Goal: Task Accomplishment & Management: Use online tool/utility

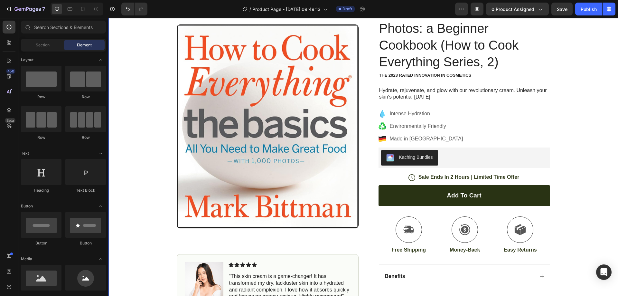
scroll to position [64, 0]
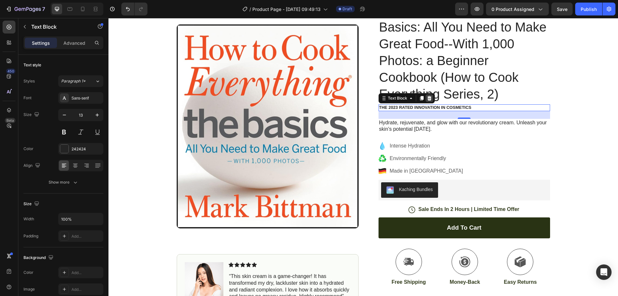
click at [427, 99] on icon at bounding box center [429, 98] width 5 height 5
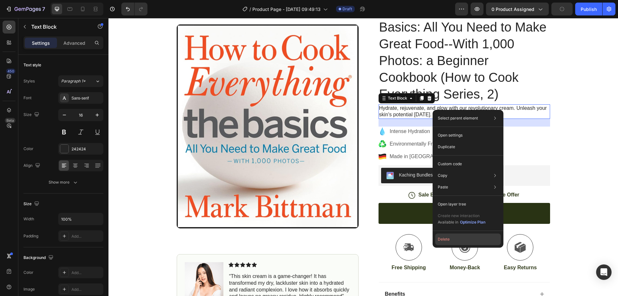
click at [444, 237] on button "Delete" at bounding box center [468, 239] width 66 height 12
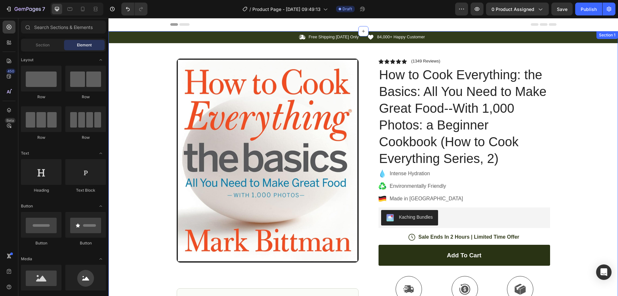
scroll to position [32, 0]
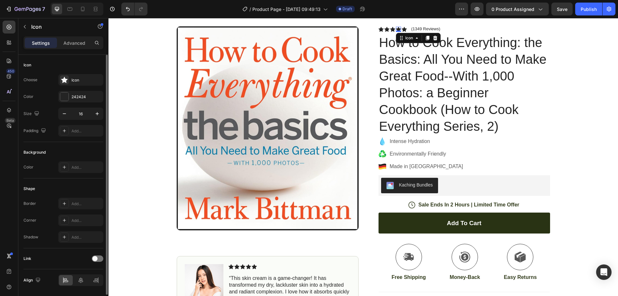
click at [33, 95] on div "Color" at bounding box center [29, 97] width 10 height 6
click at [80, 96] on div "242424" at bounding box center [80, 97] width 19 height 6
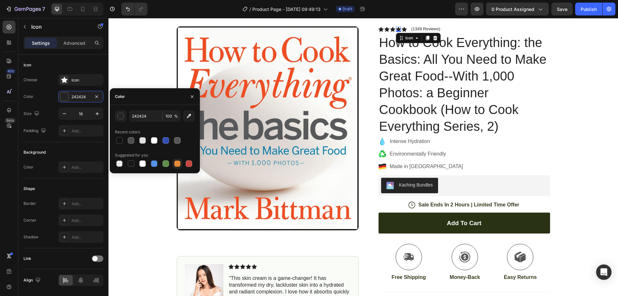
click at [178, 164] on div at bounding box center [177, 163] width 6 height 6
type input "E4893A"
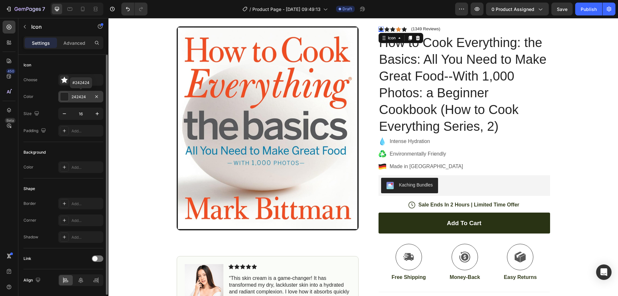
click at [77, 96] on div "242424" at bounding box center [80, 97] width 19 height 6
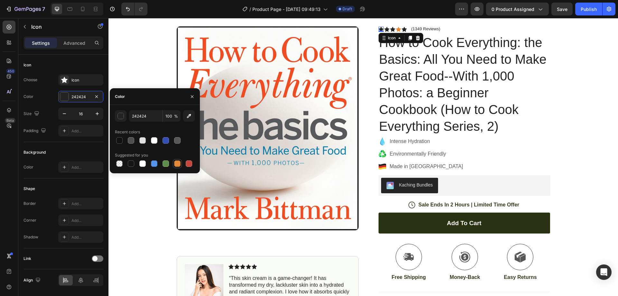
click at [177, 163] on div at bounding box center [177, 163] width 6 height 6
type input "E4893A"
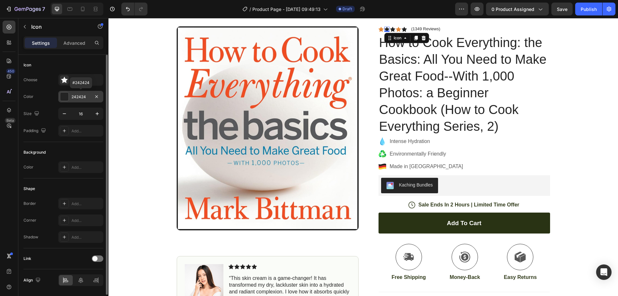
click at [84, 95] on div "242424" at bounding box center [80, 97] width 19 height 6
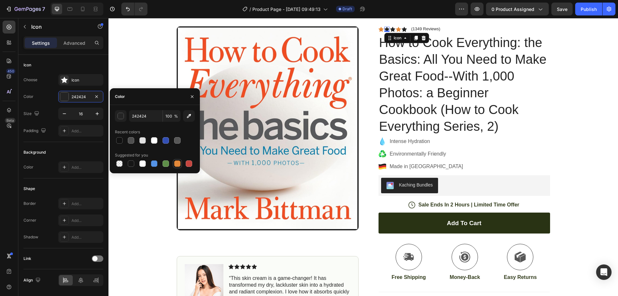
click at [177, 164] on div at bounding box center [177, 163] width 6 height 6
type input "E4893A"
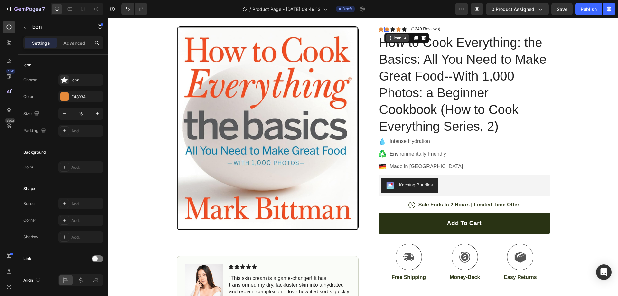
click at [392, 36] on div "Icon Icon 0 Icon Icon Icon Icon List (1349 Reviews) Text Block Row How to Cook …" at bounding box center [465, 199] width 172 height 347
click at [391, 35] on div "Icon Icon 0 Icon Icon Icon Icon List (1349 Reviews) Text Block Row How to Cook …" at bounding box center [465, 199] width 172 height 347
click at [392, 34] on div "Icon Icon 0 Icon Icon Icon Icon List (1349 Reviews) Text Block Row How to Cook …" at bounding box center [465, 199] width 172 height 347
click at [402, 34] on div "Icon Icon 0 Icon Icon Icon Icon List (1349 Reviews) Text Block Row How to Cook …" at bounding box center [465, 199] width 172 height 347
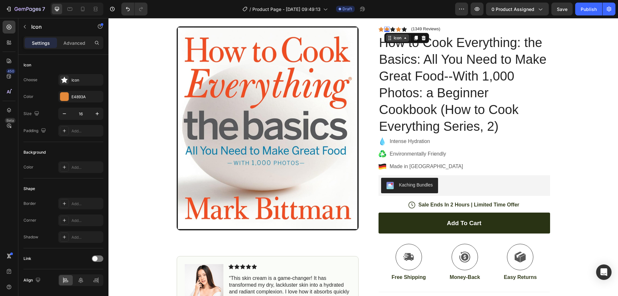
click at [405, 34] on div "Icon Icon 0 Icon Icon Icon Icon List (1349 Reviews) Text Block Row How to Cook …" at bounding box center [465, 199] width 172 height 347
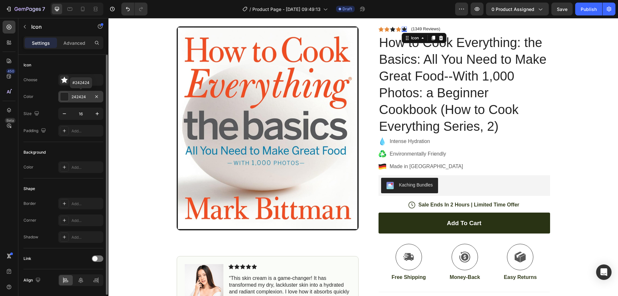
click at [84, 96] on div "242424" at bounding box center [80, 97] width 19 height 6
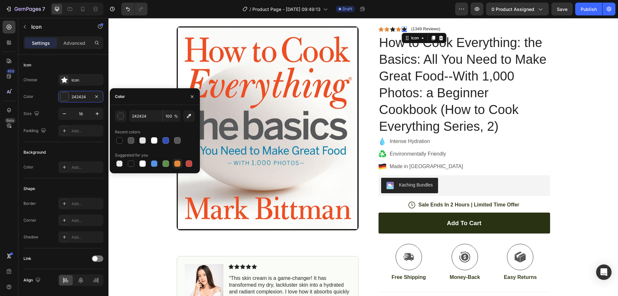
click at [178, 164] on div at bounding box center [177, 163] width 6 height 6
type input "E4893A"
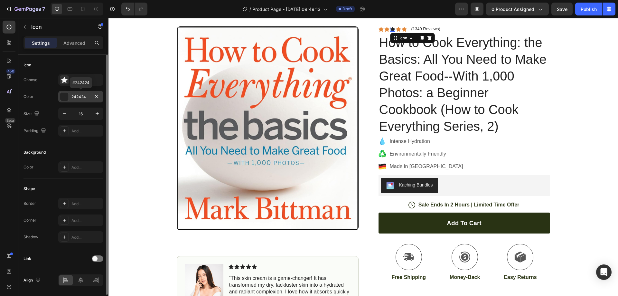
click at [83, 94] on div "242424" at bounding box center [80, 97] width 19 height 6
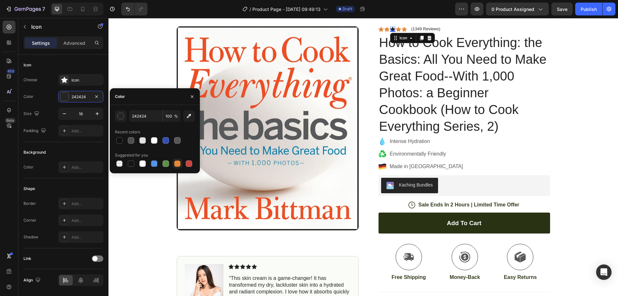
click at [176, 163] on div at bounding box center [177, 163] width 6 height 6
type input "E4893A"
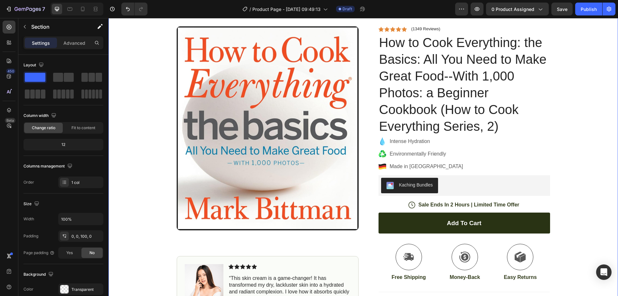
click at [575, 112] on div "Icon Free Shipping [DATE] Only Text Block Row Icon 84,000+ Happy Customer Text …" at bounding box center [364, 186] width 510 height 375
click at [560, 10] on span "Save" at bounding box center [562, 8] width 11 height 5
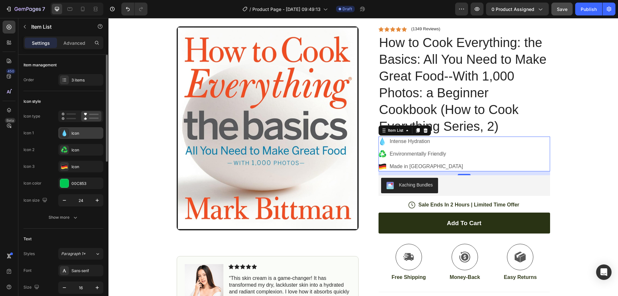
click at [76, 133] on div "Icon" at bounding box center [86, 133] width 30 height 6
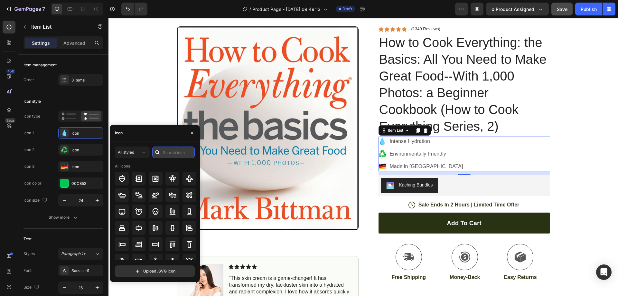
click at [166, 154] on input "text" at bounding box center [173, 153] width 43 height 12
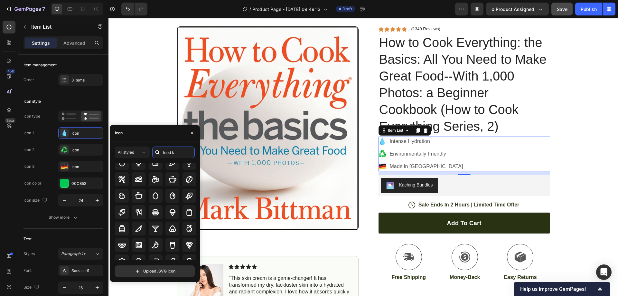
scroll to position [0, 0]
type input "f"
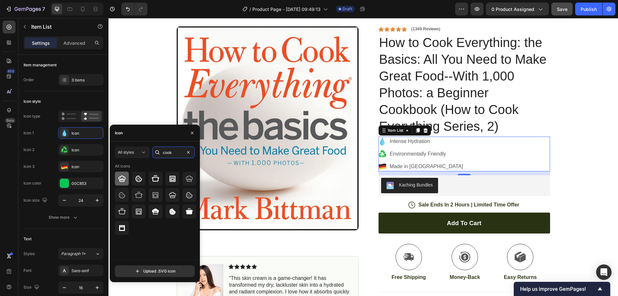
type input "cook"
click at [123, 177] on icon at bounding box center [122, 178] width 7 height 6
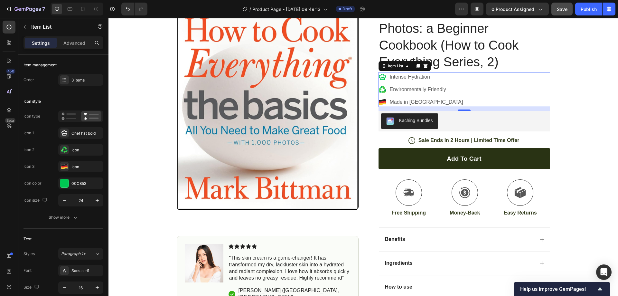
scroll to position [32, 0]
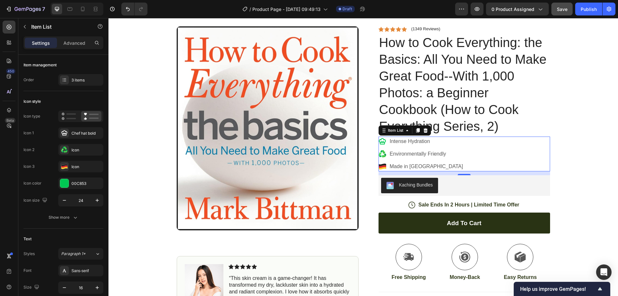
type textarea "c"
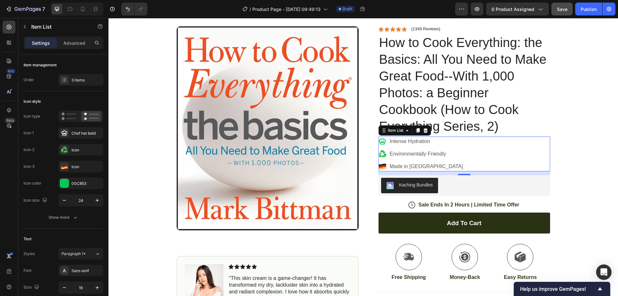
type textarea "Recommend me 3 two words phases to description Make Great Food"
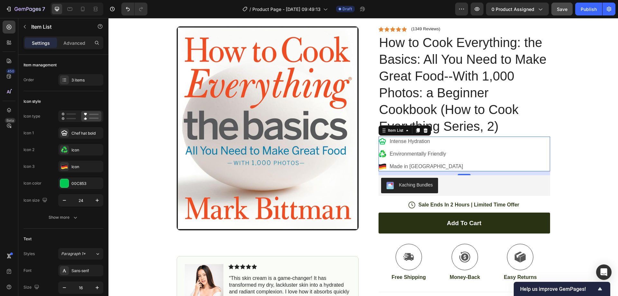
drag, startPoint x: 521, startPoint y: 178, endPoint x: 479, endPoint y: 179, distance: 42.5
type textarea "Nourishing Delights GPT-4o Mini 9 Upgrade Web Access Powered by AITOPIA Chat As…"
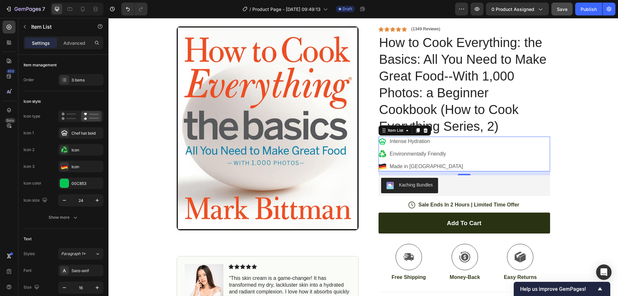
drag, startPoint x: 523, startPoint y: 178, endPoint x: 484, endPoint y: 180, distance: 38.7
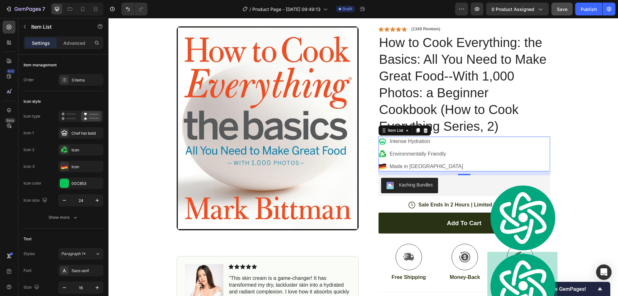
copy strong "Culinary Creativity"
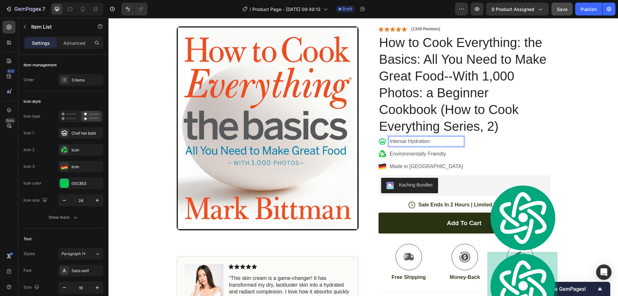
click at [429, 141] on p "Intense Hydration" at bounding box center [426, 142] width 73 height 8
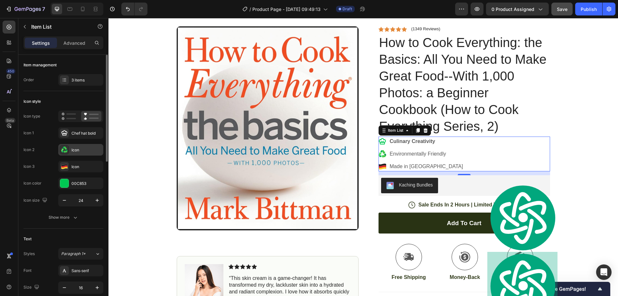
click at [79, 147] on div "Icon" at bounding box center [86, 150] width 30 height 6
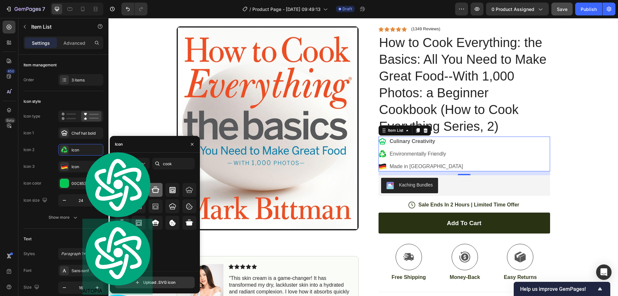
click at [155, 190] on icon at bounding box center [156, 190] width 8 height 8
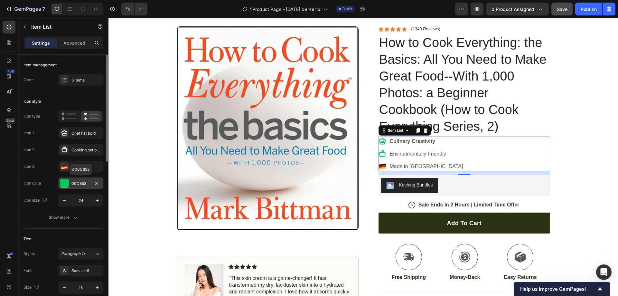
click at [84, 182] on div "00C853" at bounding box center [80, 184] width 19 height 6
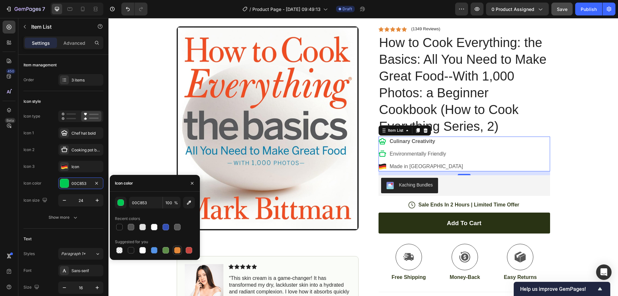
click at [177, 252] on div at bounding box center [177, 250] width 6 height 6
type input "E4893A"
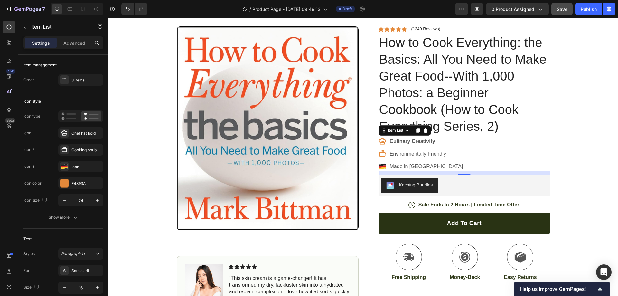
drag, startPoint x: 538, startPoint y: 190, endPoint x: 483, endPoint y: 195, distance: 55.0
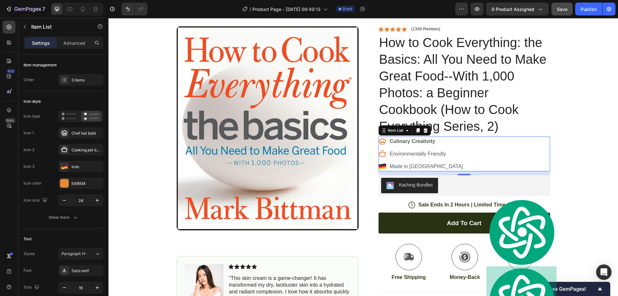
copy strong "Nourishing Delights"
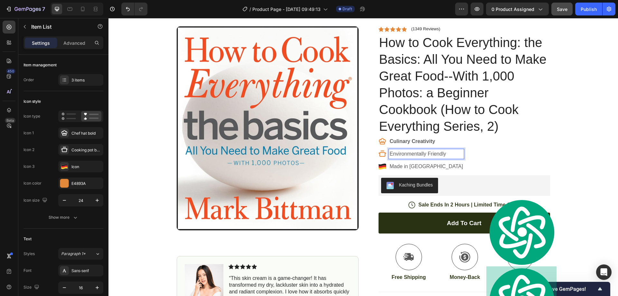
click at [442, 154] on p "Environmentally Friendly" at bounding box center [426, 154] width 73 height 8
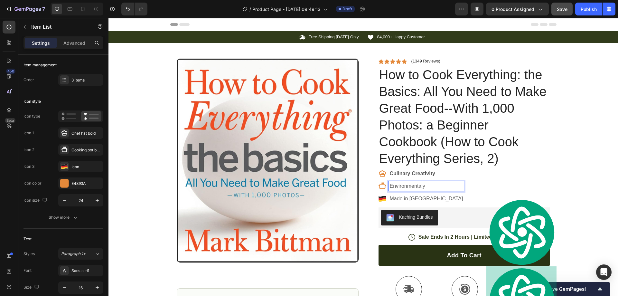
click at [424, 185] on p "Environmentaly" at bounding box center [426, 186] width 73 height 8
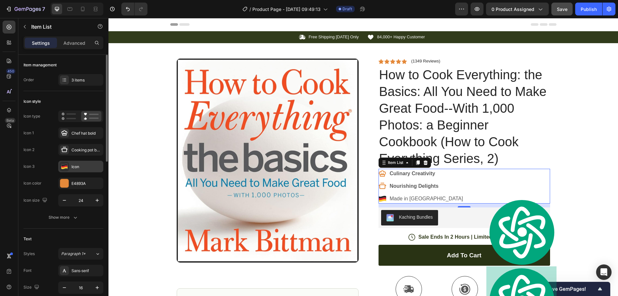
click at [76, 166] on div "Icon" at bounding box center [86, 167] width 30 height 6
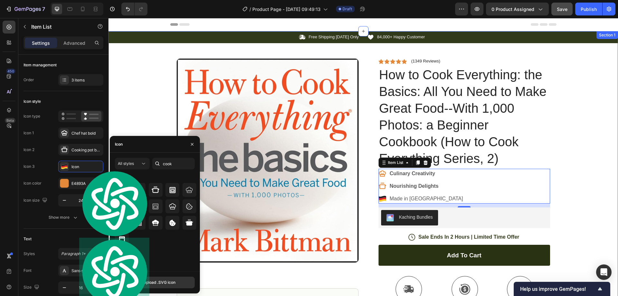
click at [144, 109] on div "Icon Free Shipping [DATE] Only Text Block Row Icon 84,000+ Happy Customer Text …" at bounding box center [364, 218] width 510 height 375
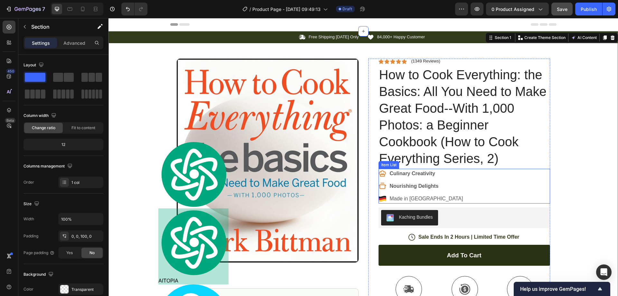
click at [380, 200] on icon at bounding box center [382, 200] width 7 height 3
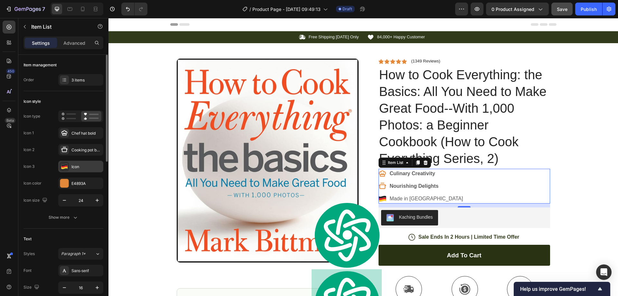
click at [70, 167] on div "Icon" at bounding box center [80, 167] width 45 height 12
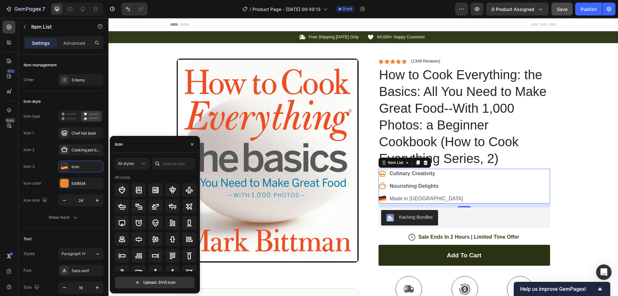
click at [162, 163] on div at bounding box center [157, 164] width 10 height 12
click at [163, 162] on input "text" at bounding box center [173, 164] width 43 height 12
type input "f"
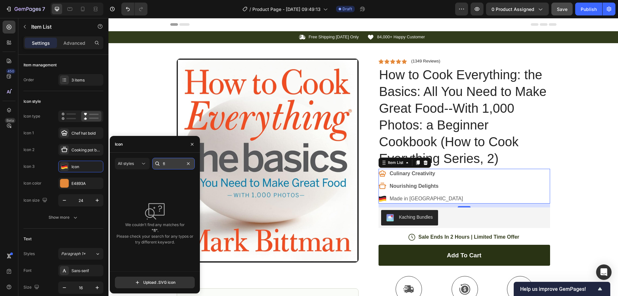
type input "f"
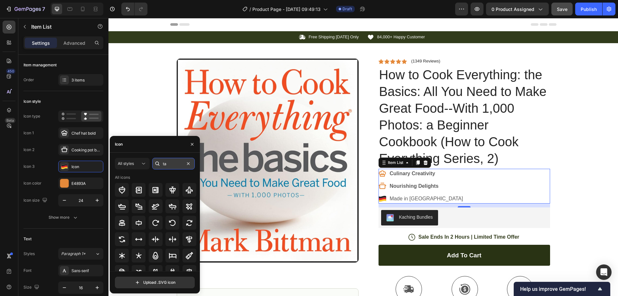
type input "t"
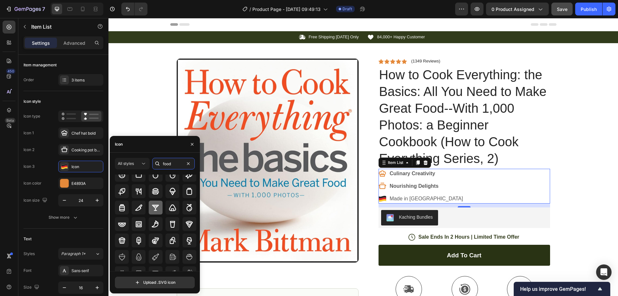
type input "food"
click at [156, 205] on icon at bounding box center [156, 208] width 8 height 8
drag, startPoint x: 193, startPoint y: 144, endPoint x: 85, endPoint y: 126, distance: 108.8
click at [193, 144] on icon "button" at bounding box center [192, 144] width 3 height 3
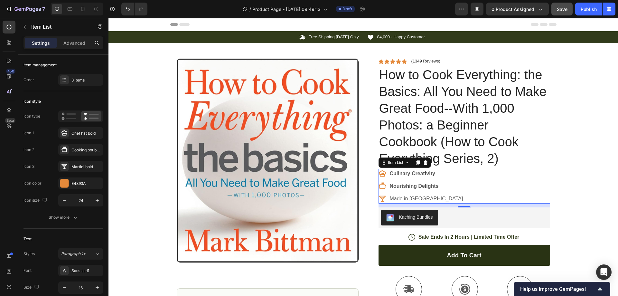
scroll to position [32, 0]
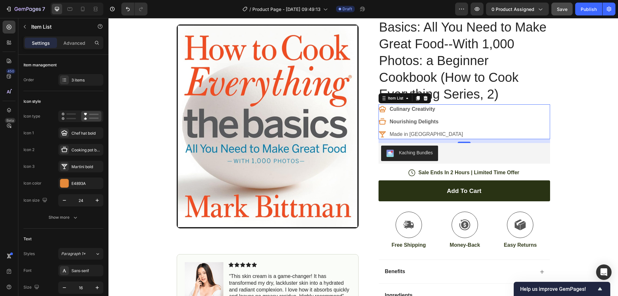
type textarea "another term for flavor fusion"
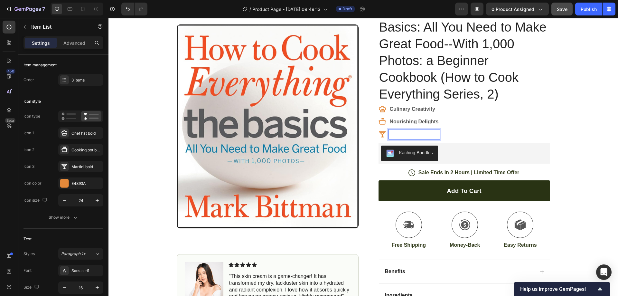
scroll to position [62, 0]
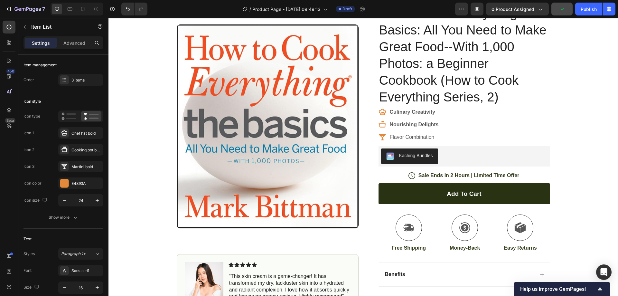
click at [446, 138] on div "Culinary Creativity Nourishing Delights Flavor Combination" at bounding box center [465, 124] width 172 height 35
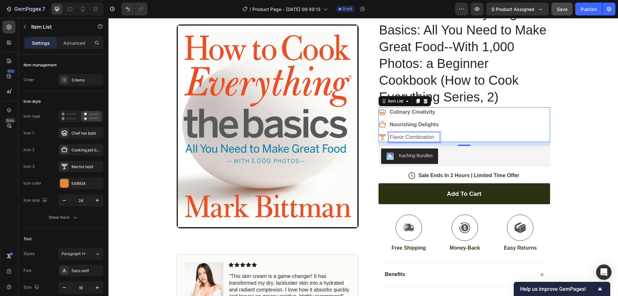
click at [425, 136] on p "Flavor Combination" at bounding box center [414, 137] width 49 height 8
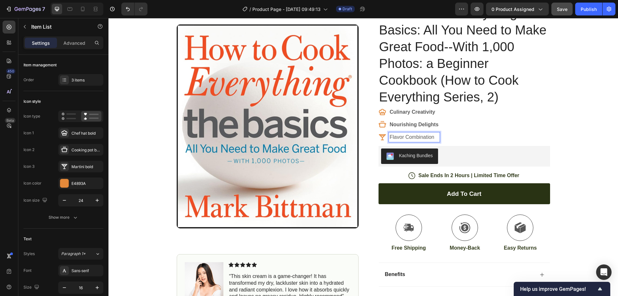
click at [434, 137] on p "Flavor Combination" at bounding box center [414, 137] width 49 height 8
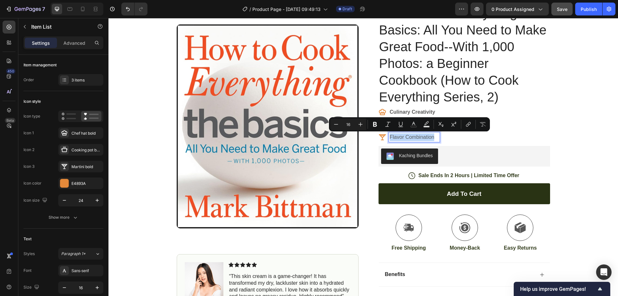
drag, startPoint x: 433, startPoint y: 136, endPoint x: 387, endPoint y: 138, distance: 46.7
click at [389, 138] on div "Flavor Combination" at bounding box center [414, 137] width 51 height 10
click at [375, 124] on icon "Editor contextual toolbar" at bounding box center [375, 124] width 4 height 5
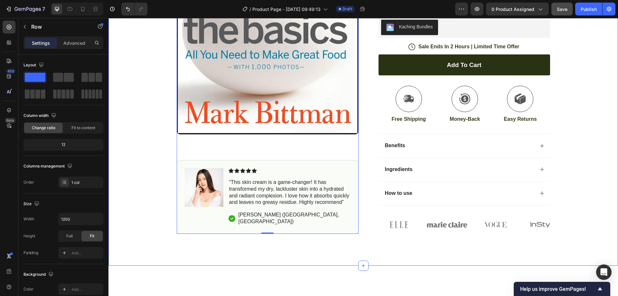
scroll to position [158, 0]
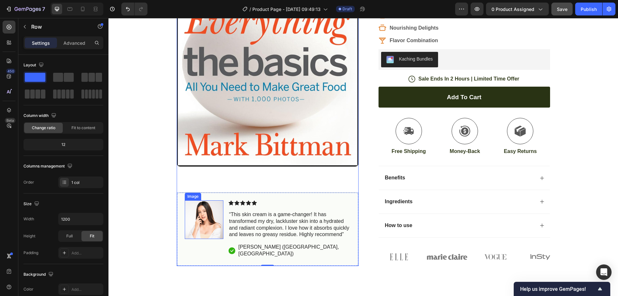
click at [202, 220] on img at bounding box center [204, 219] width 39 height 39
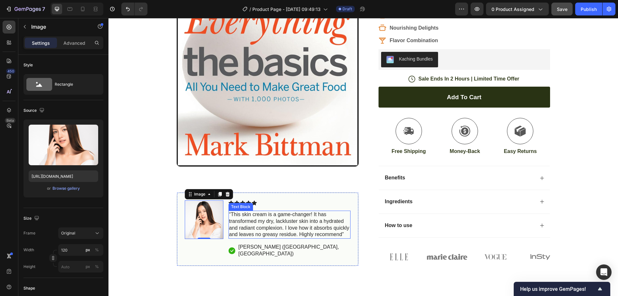
scroll to position [126, 0]
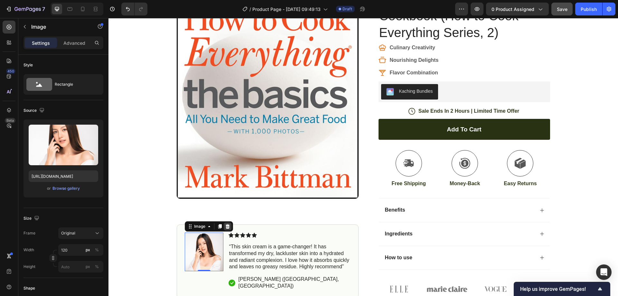
click at [225, 228] on icon at bounding box center [227, 226] width 4 height 5
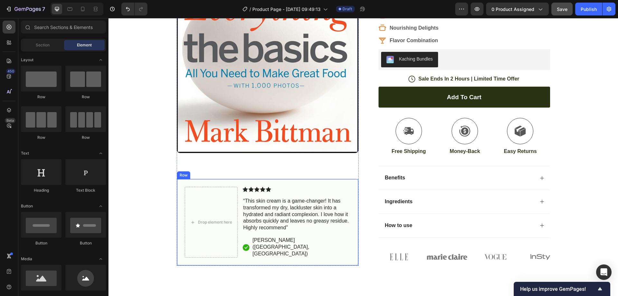
scroll to position [190, 0]
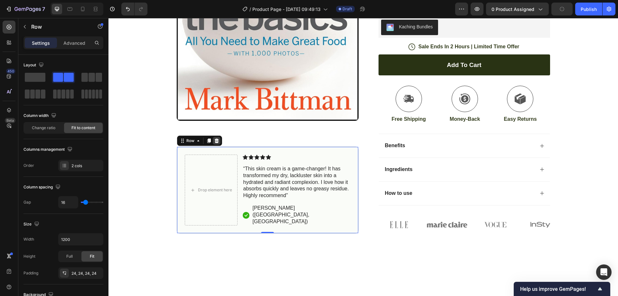
click at [214, 143] on icon at bounding box center [216, 140] width 5 height 5
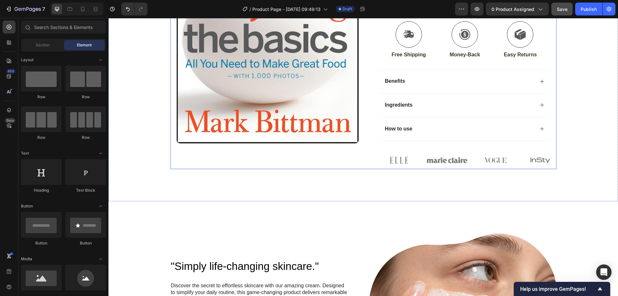
scroll to position [223, 0]
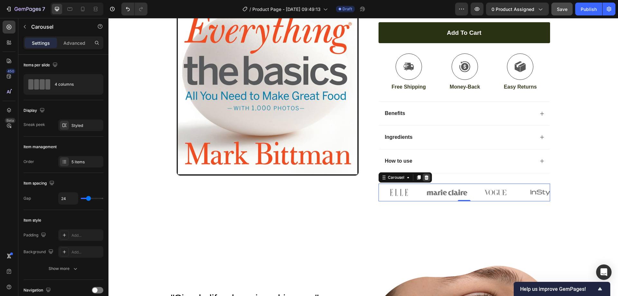
click at [424, 177] on icon at bounding box center [426, 177] width 5 height 5
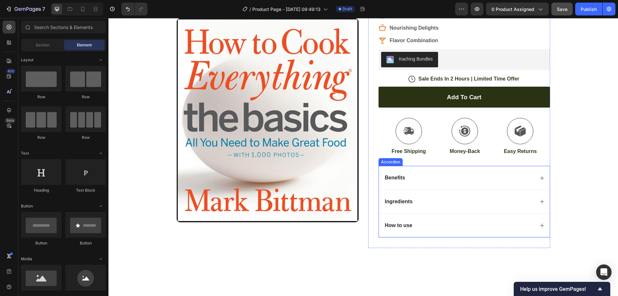
scroll to position [126, 0]
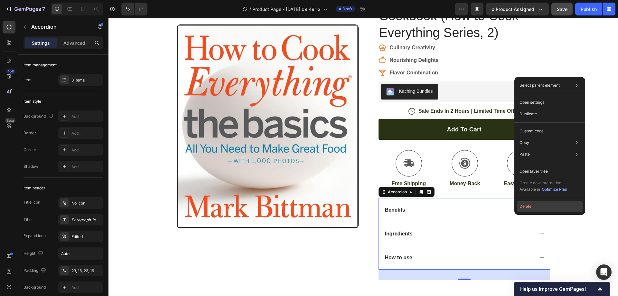
click at [523, 205] on button "Delete" at bounding box center [550, 207] width 66 height 12
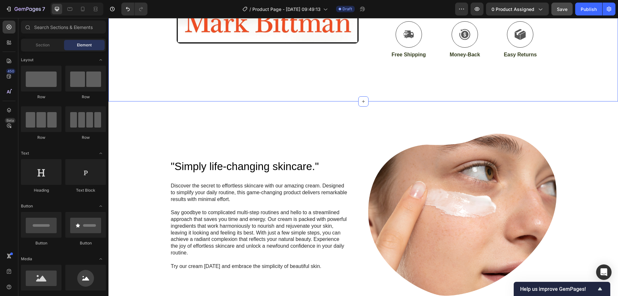
scroll to position [287, 0]
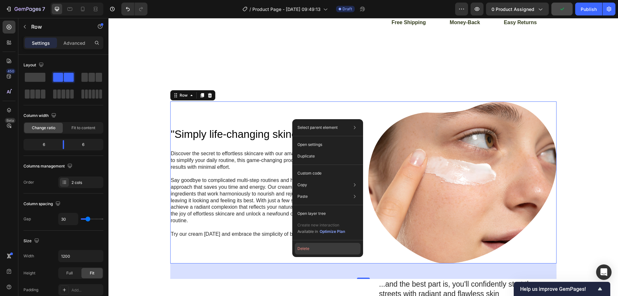
click at [300, 245] on button "Delete" at bounding box center [328, 249] width 66 height 12
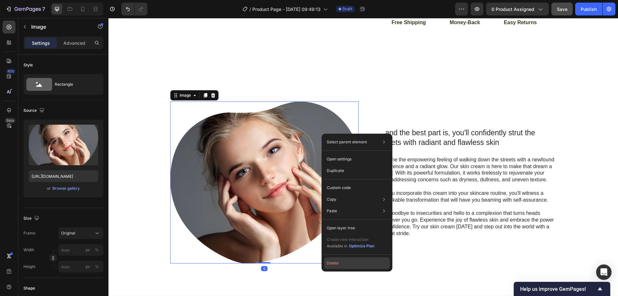
click at [329, 260] on button "Delete" at bounding box center [357, 263] width 66 height 12
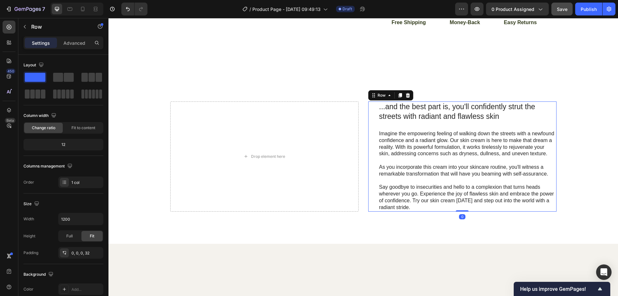
click at [376, 101] on div "...and the best part is, you'll confidently strut the streets with radiant and …" at bounding box center [364, 156] width 510 height 174
click at [406, 95] on icon at bounding box center [408, 95] width 4 height 5
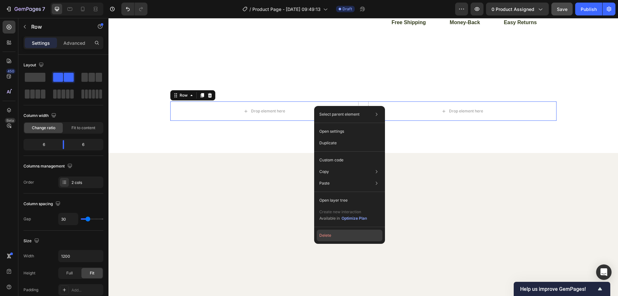
click at [328, 234] on button "Delete" at bounding box center [350, 236] width 66 height 12
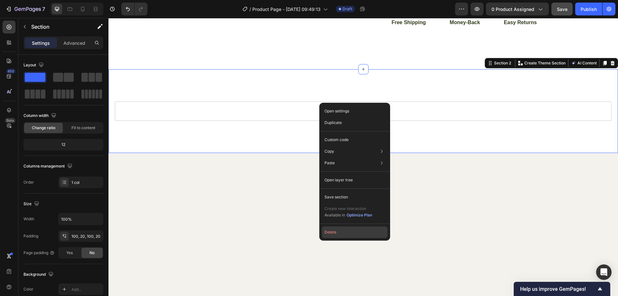
click at [333, 230] on button "Delete" at bounding box center [355, 232] width 66 height 12
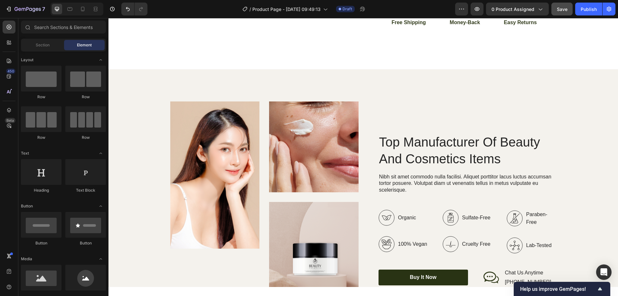
scroll to position [255, 0]
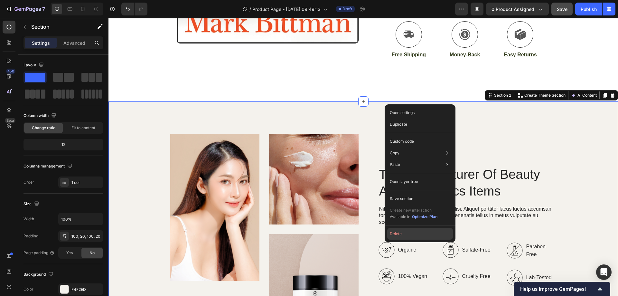
click at [395, 234] on button "Delete" at bounding box center [420, 234] width 66 height 12
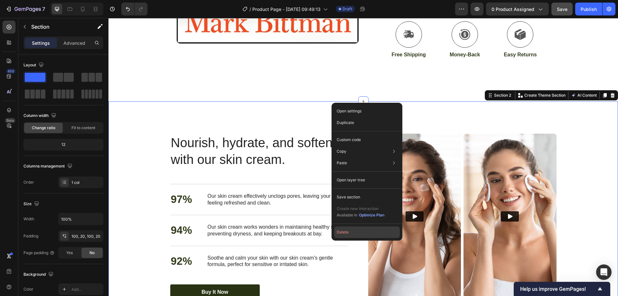
click at [342, 234] on button "Delete" at bounding box center [367, 232] width 66 height 12
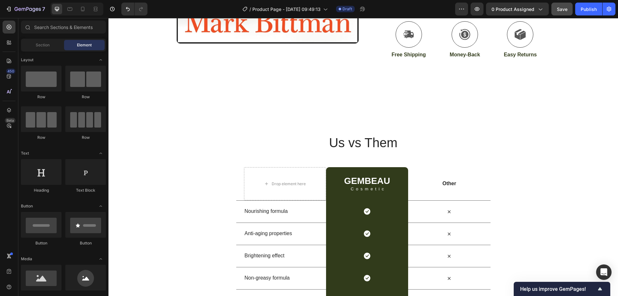
scroll to position [319, 0]
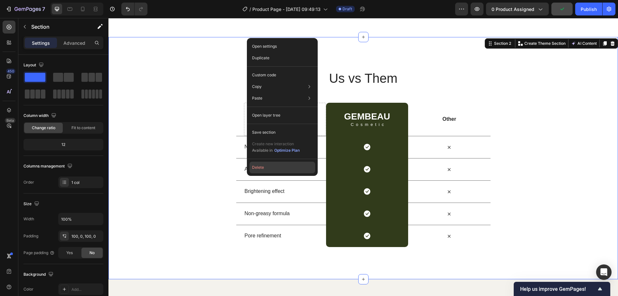
click at [260, 168] on button "Delete" at bounding box center [283, 168] width 66 height 12
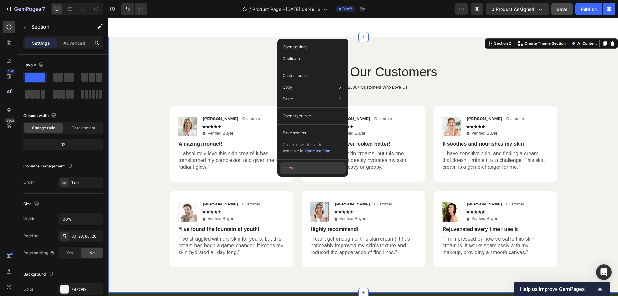
click at [291, 167] on button "Delete" at bounding box center [313, 168] width 66 height 12
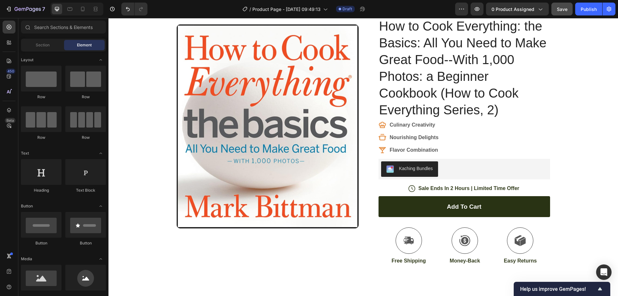
scroll to position [16, 0]
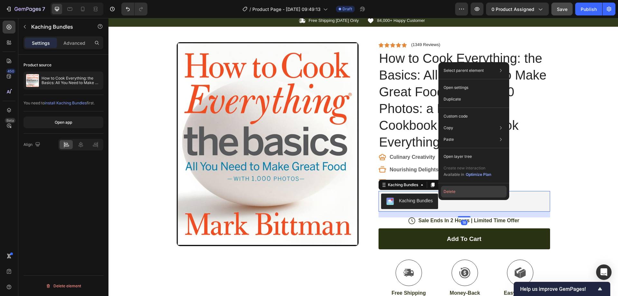
click at [450, 190] on button "Delete" at bounding box center [474, 192] width 66 height 12
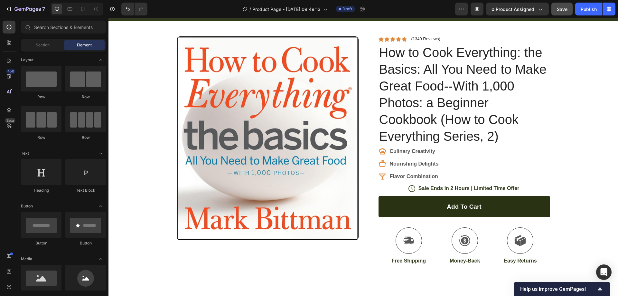
scroll to position [0, 0]
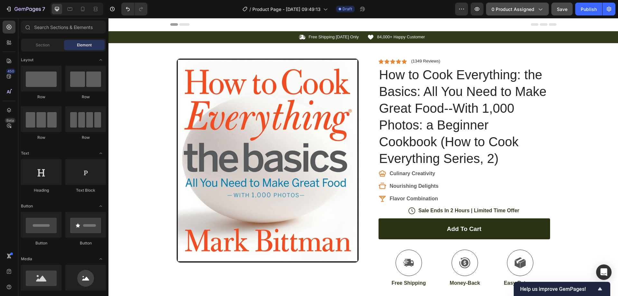
click at [540, 9] on icon "button" at bounding box center [540, 9] width 6 height 6
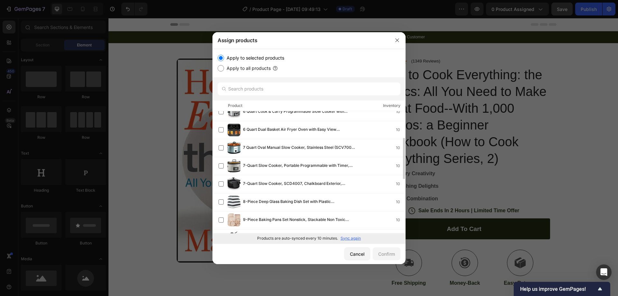
scroll to position [174, 0]
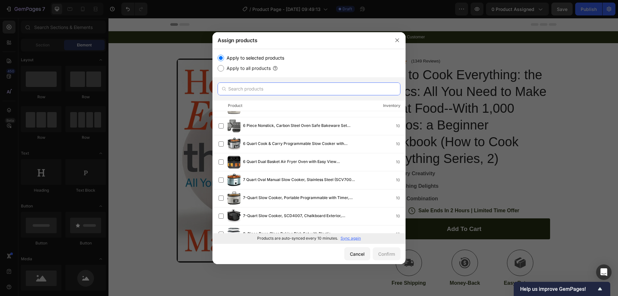
click at [243, 90] on input "text" at bounding box center [309, 88] width 183 height 13
type input "G"
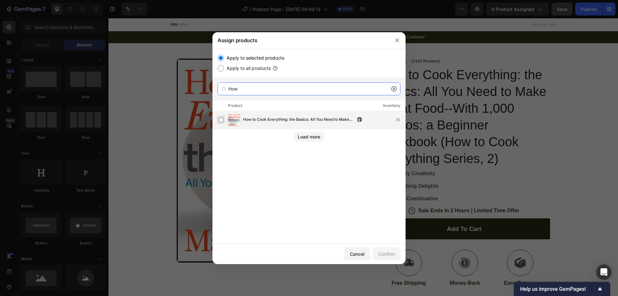
type input "How"
click at [220, 120] on label at bounding box center [221, 119] width 5 height 5
click at [385, 253] on div "Confirm" at bounding box center [386, 254] width 17 height 7
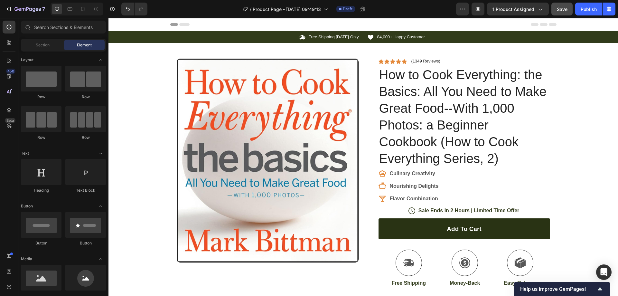
click at [483, 23] on div "Header" at bounding box center [363, 24] width 386 height 13
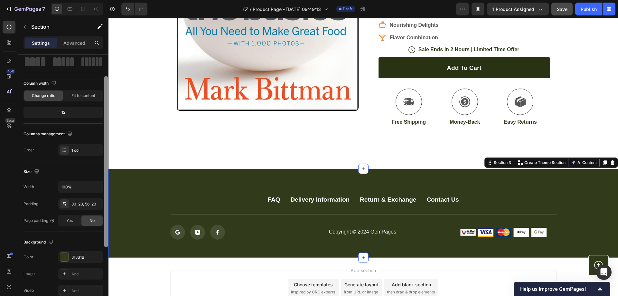
scroll to position [64, 0]
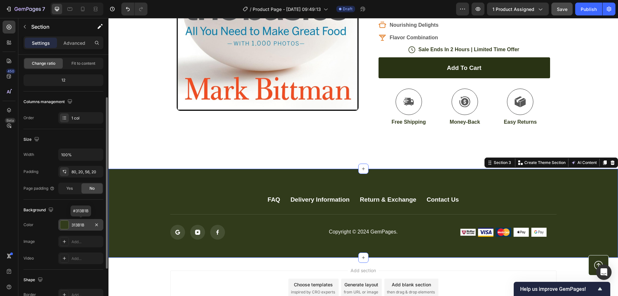
click at [75, 221] on div "313B1B" at bounding box center [80, 225] width 45 height 12
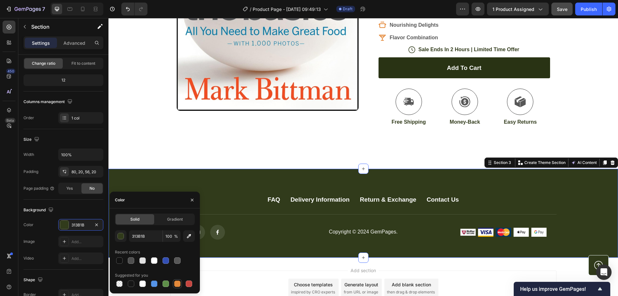
click at [175, 283] on div at bounding box center [177, 284] width 6 height 6
type input "E4893A"
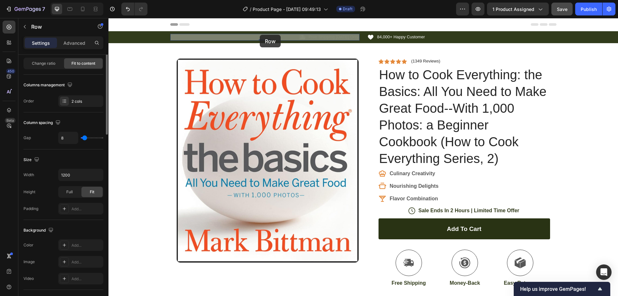
scroll to position [0, 0]
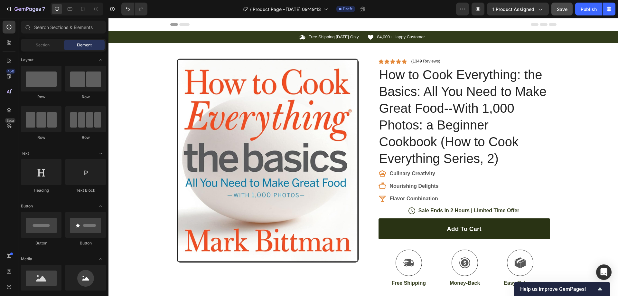
click at [465, 23] on div "Header" at bounding box center [363, 24] width 386 height 13
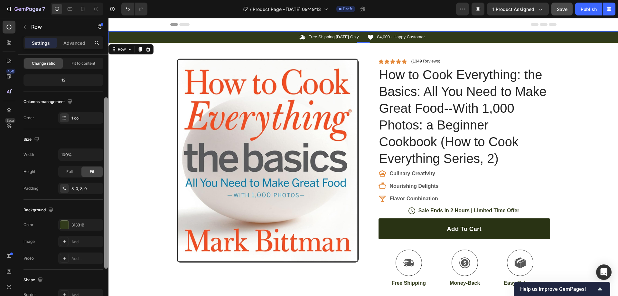
scroll to position [97, 0]
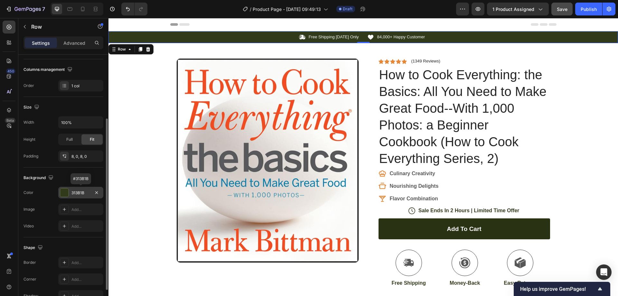
click at [82, 189] on div "313B1B" at bounding box center [80, 193] width 45 height 12
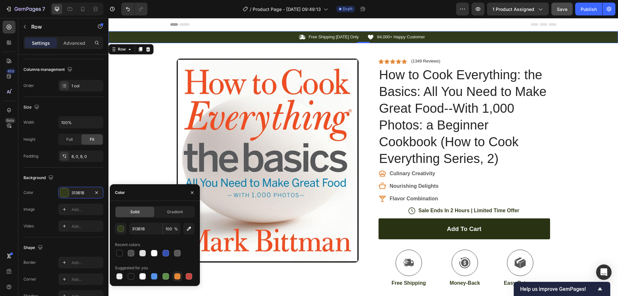
click at [177, 276] on div at bounding box center [177, 276] width 6 height 6
type input "E4893A"
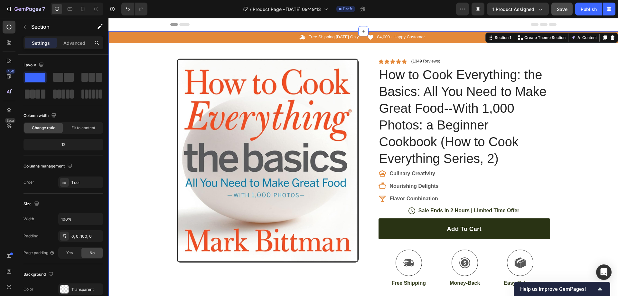
scroll to position [32, 0]
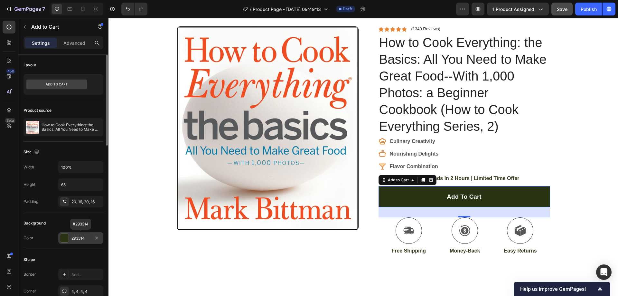
click at [79, 237] on div "293314" at bounding box center [80, 238] width 19 height 6
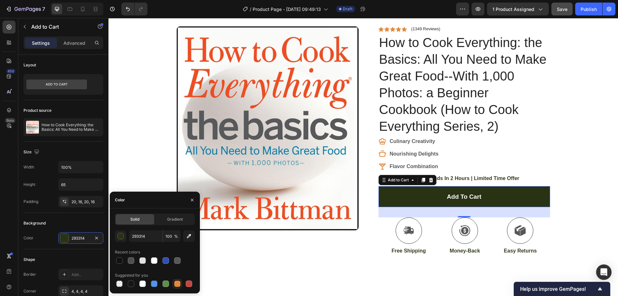
click at [176, 283] on div at bounding box center [177, 284] width 6 height 6
type input "E4893A"
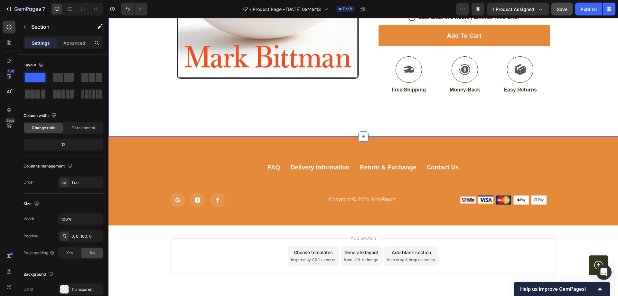
scroll to position [215, 0]
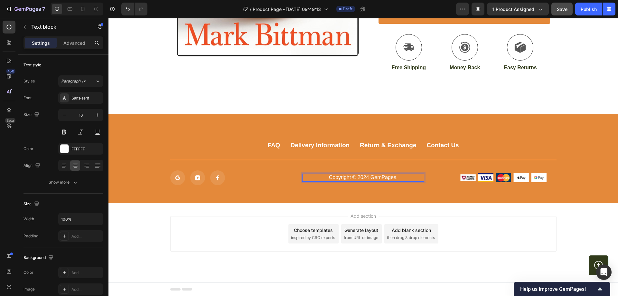
click at [397, 176] on div "Copyright © 2024 GemPages. Text block 0" at bounding box center [363, 177] width 122 height 15
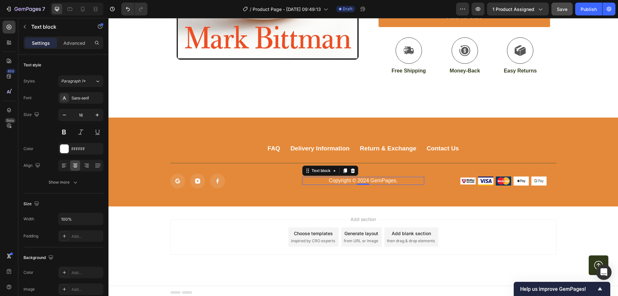
click at [394, 179] on p "Copyright © 2024 GemPages." at bounding box center [363, 180] width 121 height 7
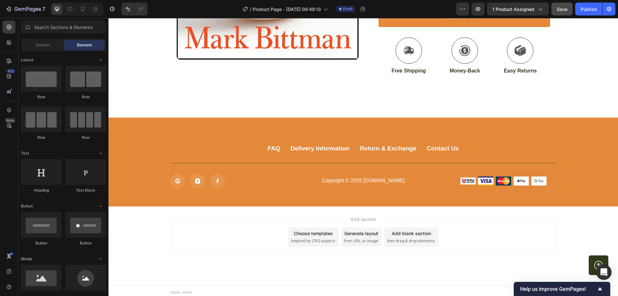
click at [478, 236] on div "Add section Choose templates inspired by CRO experts Generate layout from URL o…" at bounding box center [363, 236] width 386 height 35
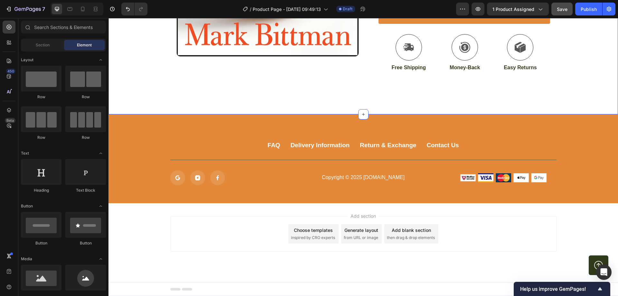
scroll to position [183, 0]
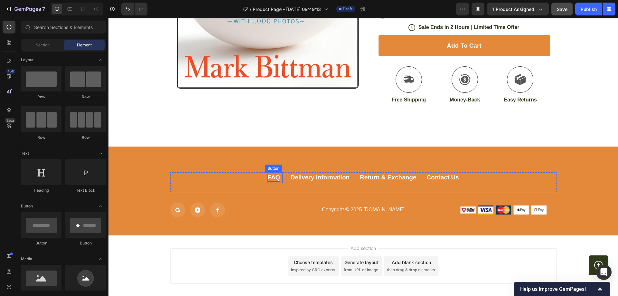
click at [271, 177] on div "FAQ" at bounding box center [274, 178] width 13 height 8
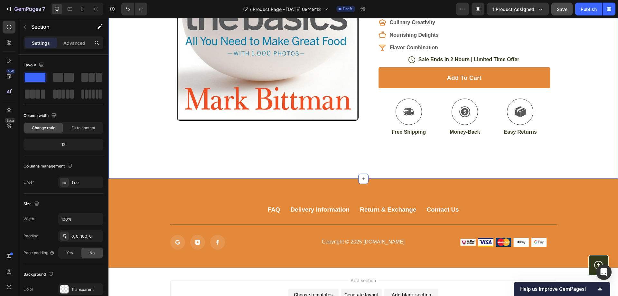
scroll to position [119, 0]
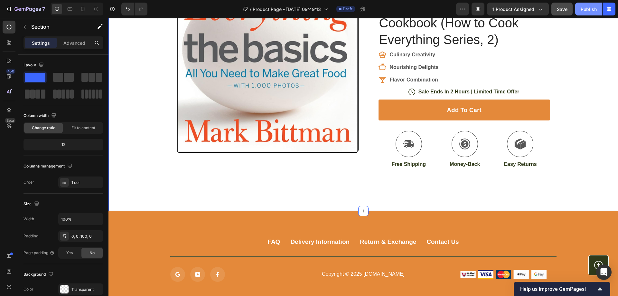
click at [586, 8] on div "Publish" at bounding box center [589, 9] width 16 height 7
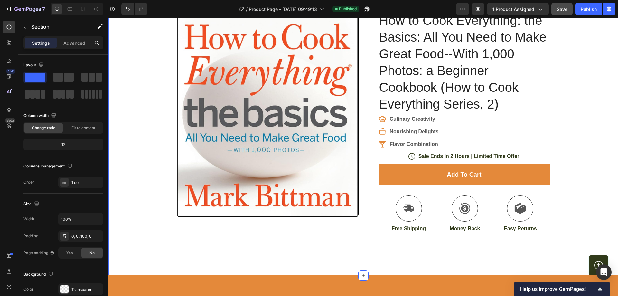
scroll to position [0, 0]
